Goal: Information Seeking & Learning: Learn about a topic

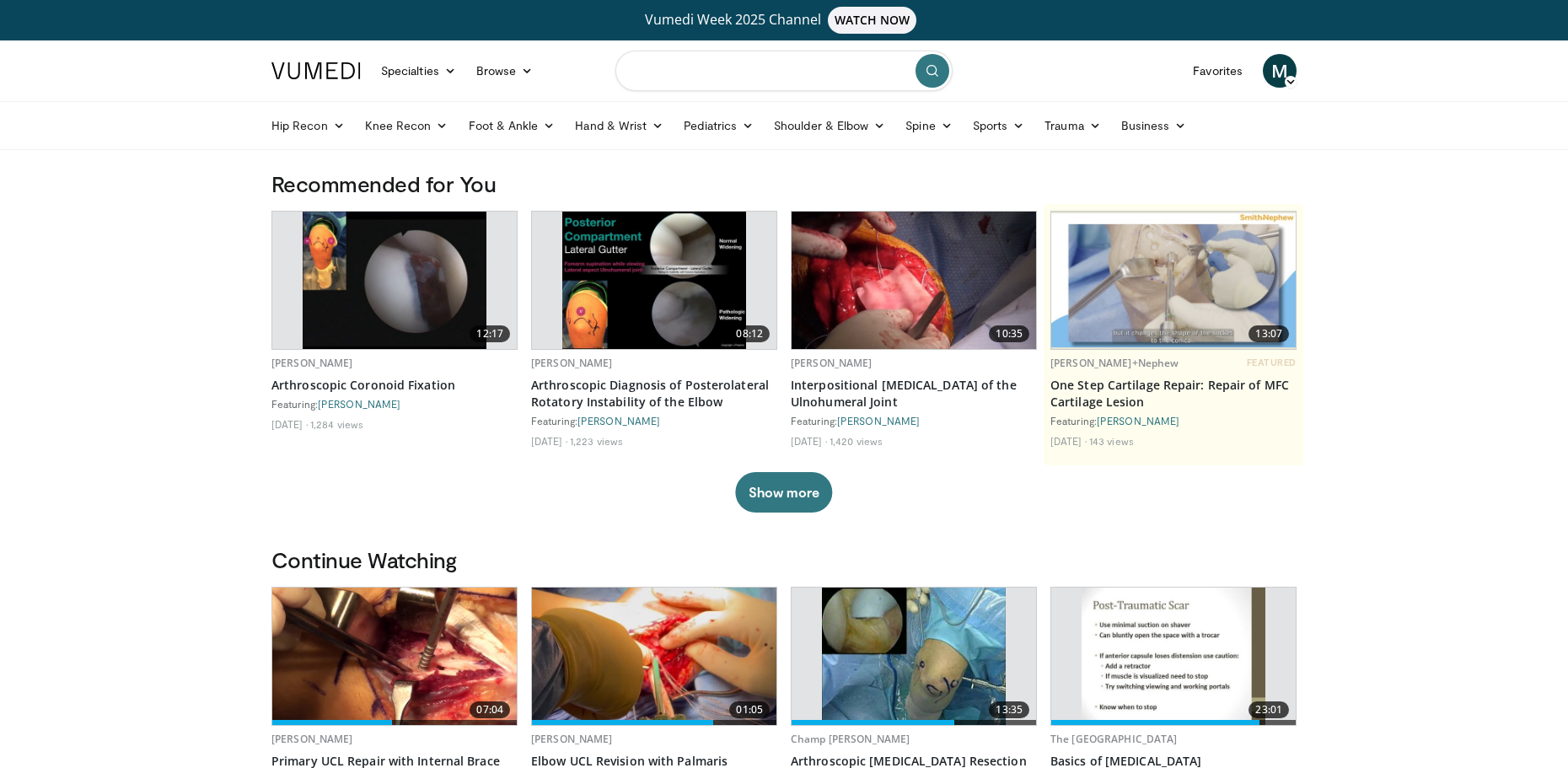
click at [715, 76] on input "Search topics, interventions" at bounding box center [784, 70] width 337 height 40
type input "**********"
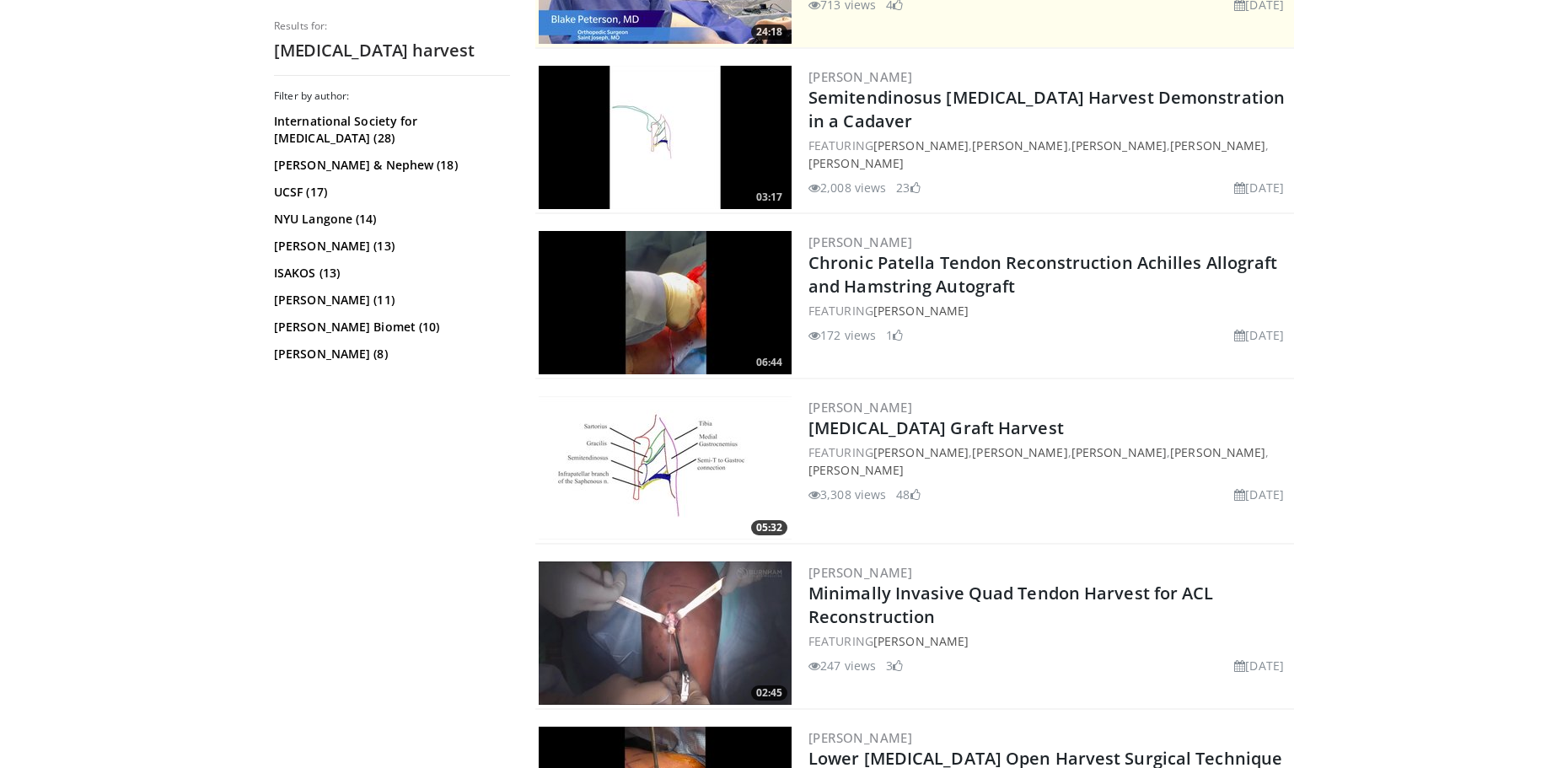
scroll to position [505, 0]
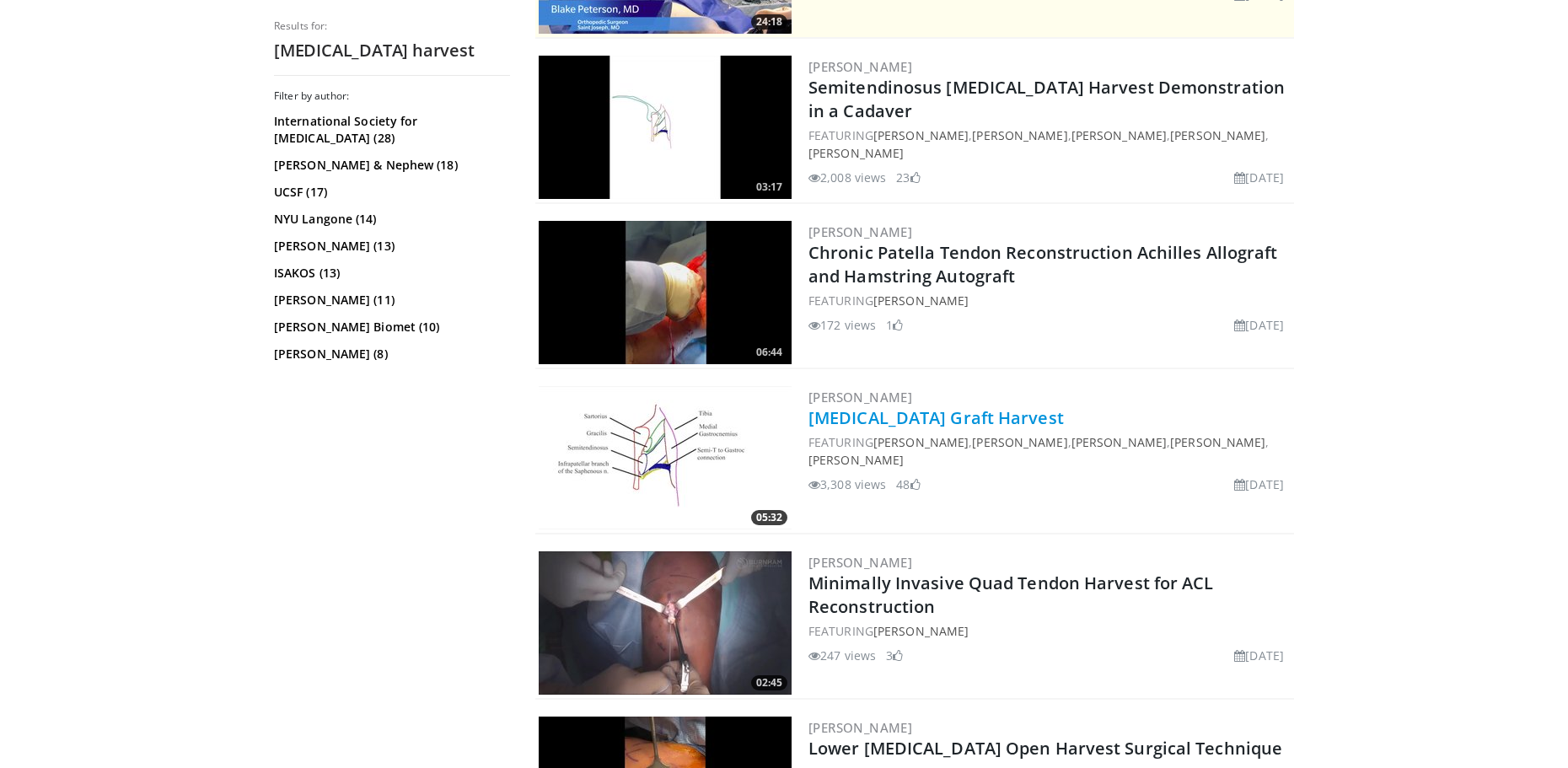
click at [888, 412] on link "[MEDICAL_DATA] Graft Harvest" at bounding box center [936, 417] width 256 height 22
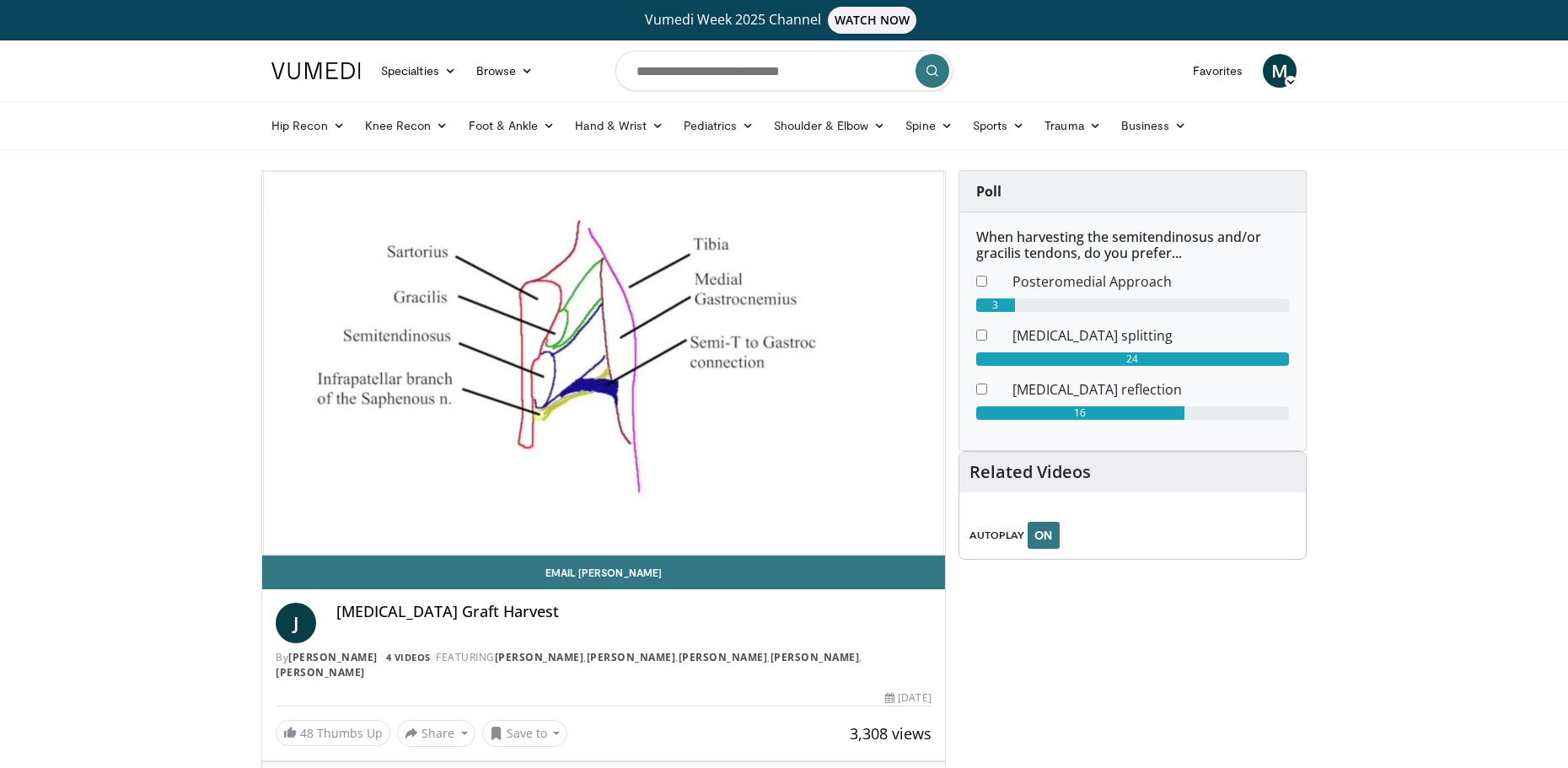
click at [1105, 647] on div "Poll When harvesting the semitendinosus and/or gracilis tendons, do you prefer.…" at bounding box center [1132, 679] width 348 height 1018
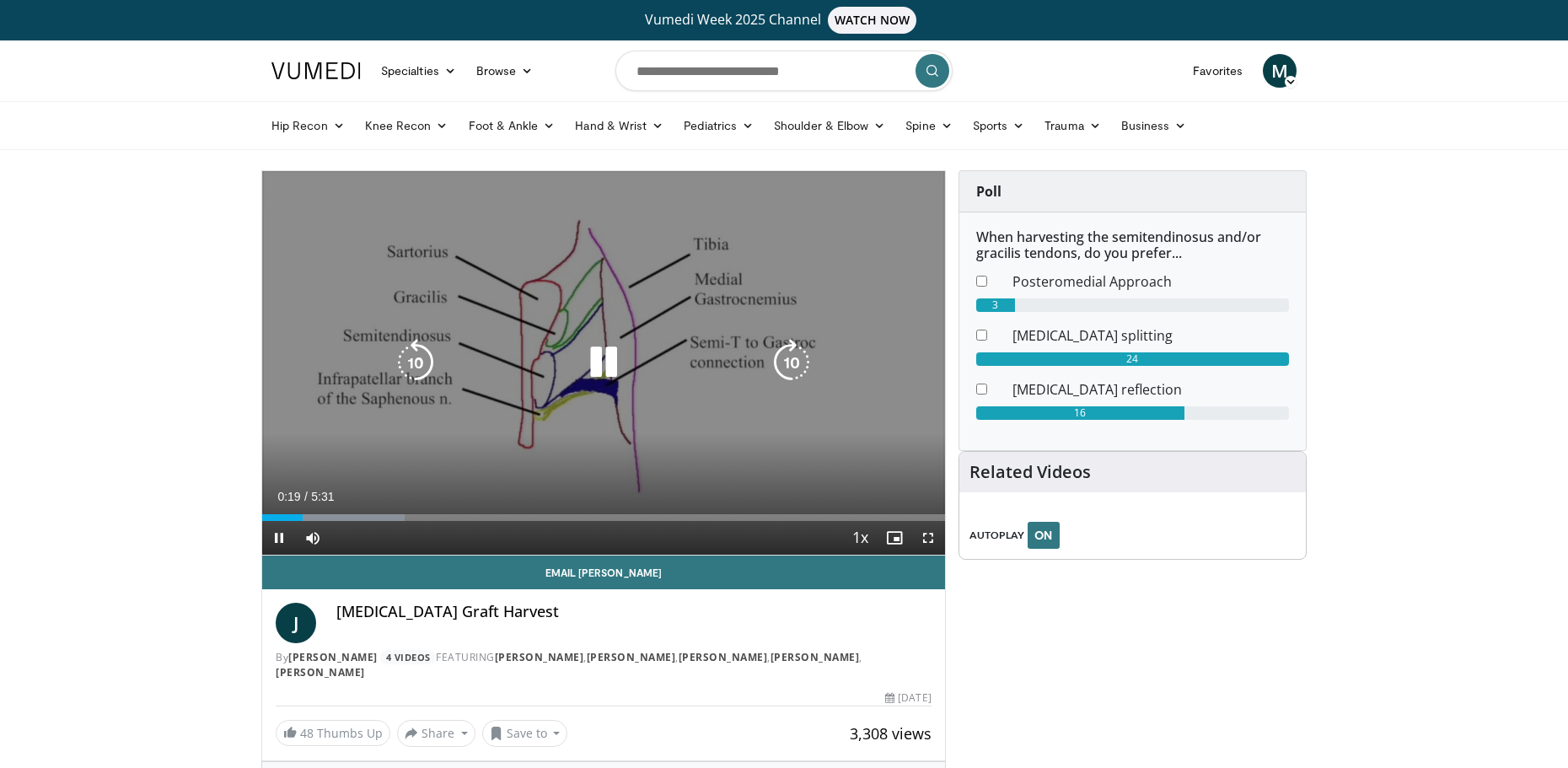
click at [597, 359] on icon "Video Player" at bounding box center [603, 362] width 48 height 47
click at [597, 362] on icon "Video Player" at bounding box center [603, 362] width 48 height 47
click at [602, 353] on icon "Video Player" at bounding box center [603, 362] width 48 height 47
click at [601, 356] on icon "Video Player" at bounding box center [603, 362] width 48 height 47
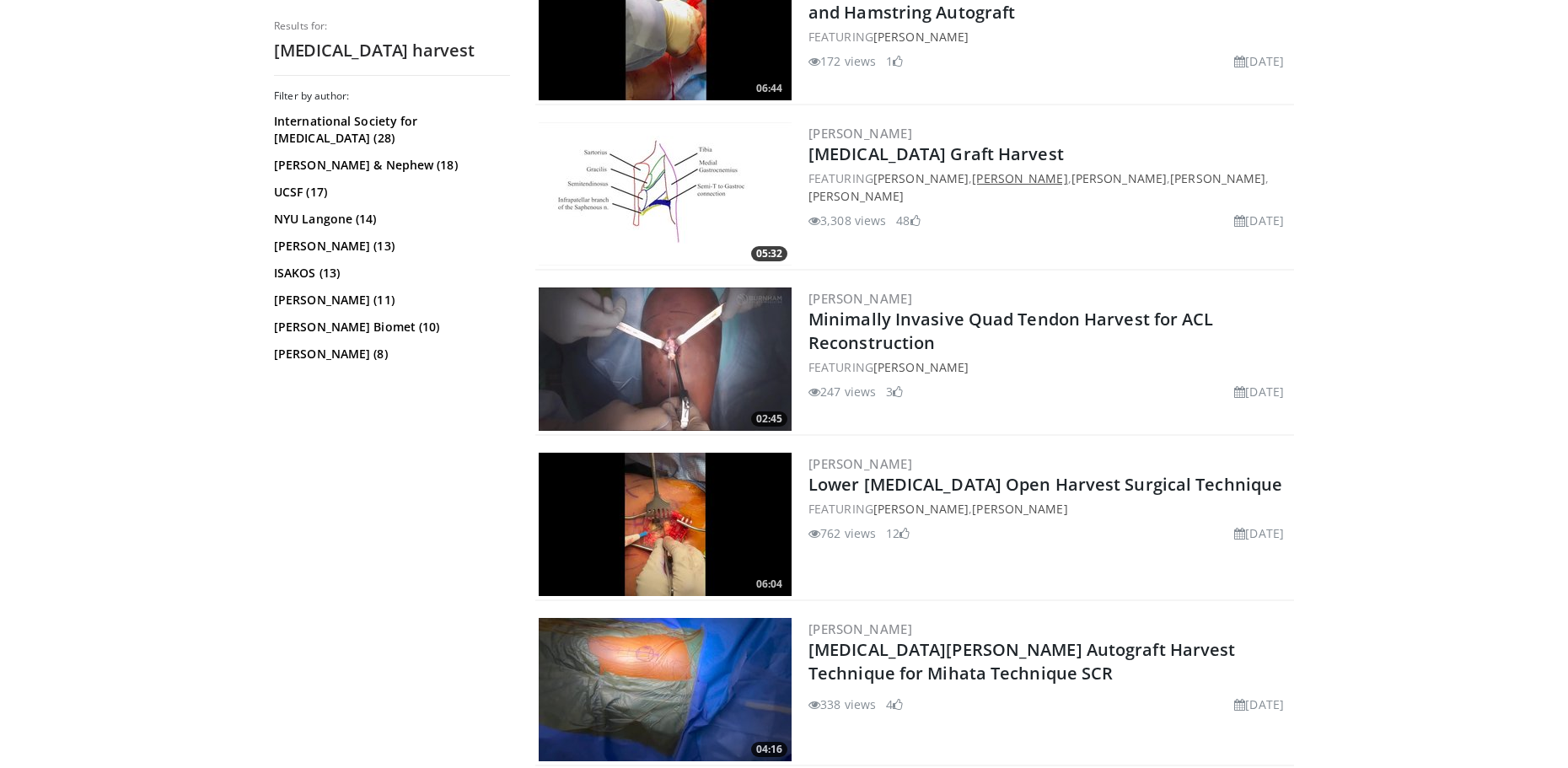
scroll to position [758, 0]
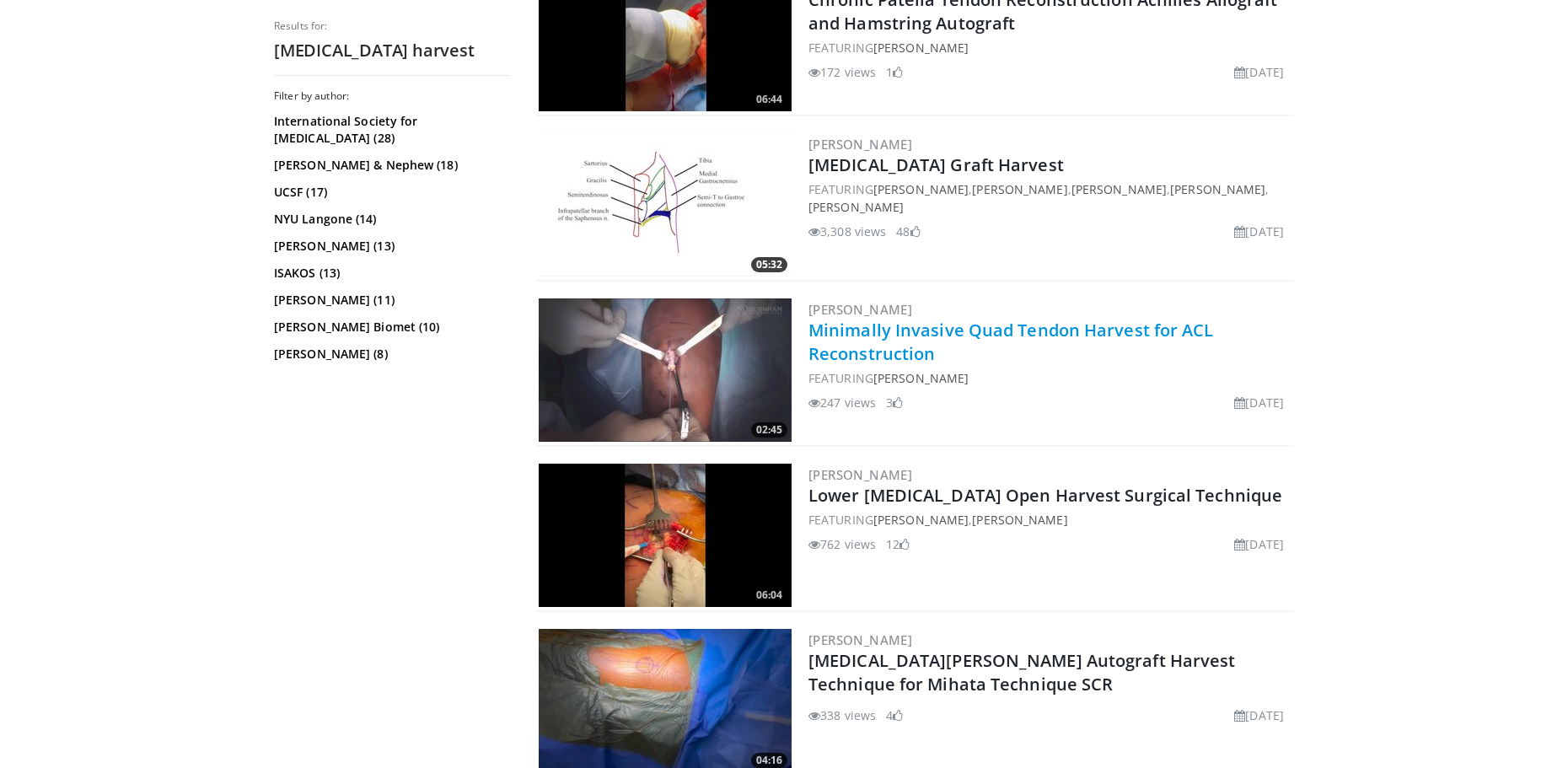
click at [869, 331] on link "Minimally Invasive Quad Tendon Harvest for ACL Reconstruction" at bounding box center [1011, 341] width 405 height 47
